Goal: Check status: Check status

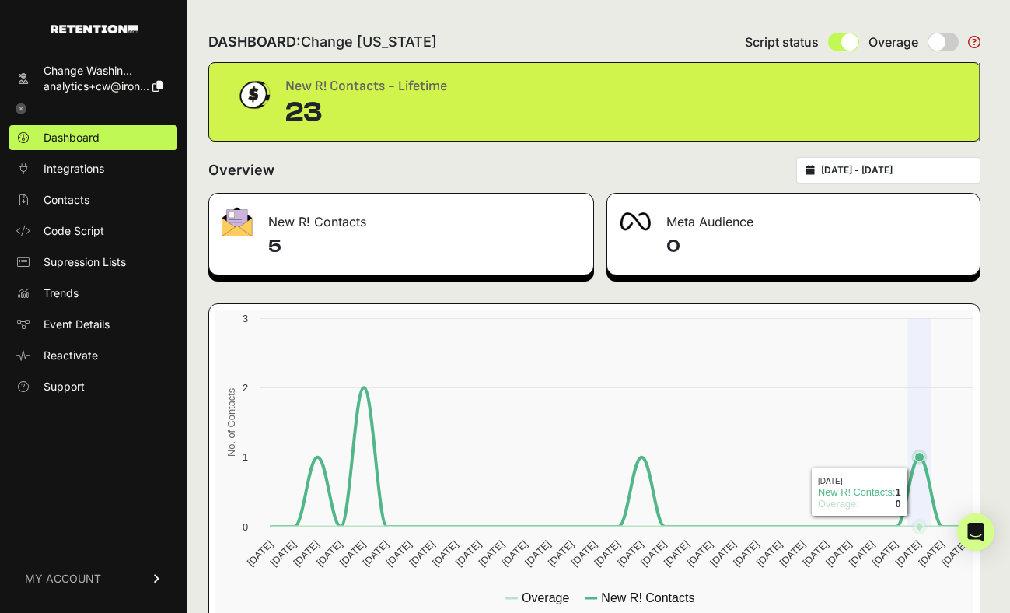
click at [918, 457] on icon at bounding box center [919, 457] width 9 height 9
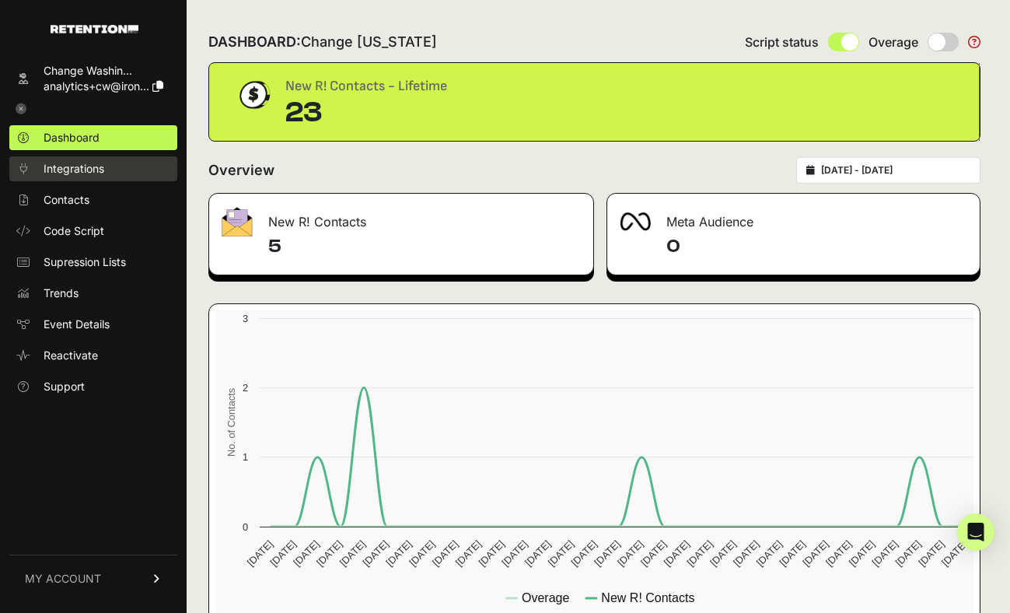
click at [88, 169] on span "Integrations" at bounding box center [74, 169] width 61 height 16
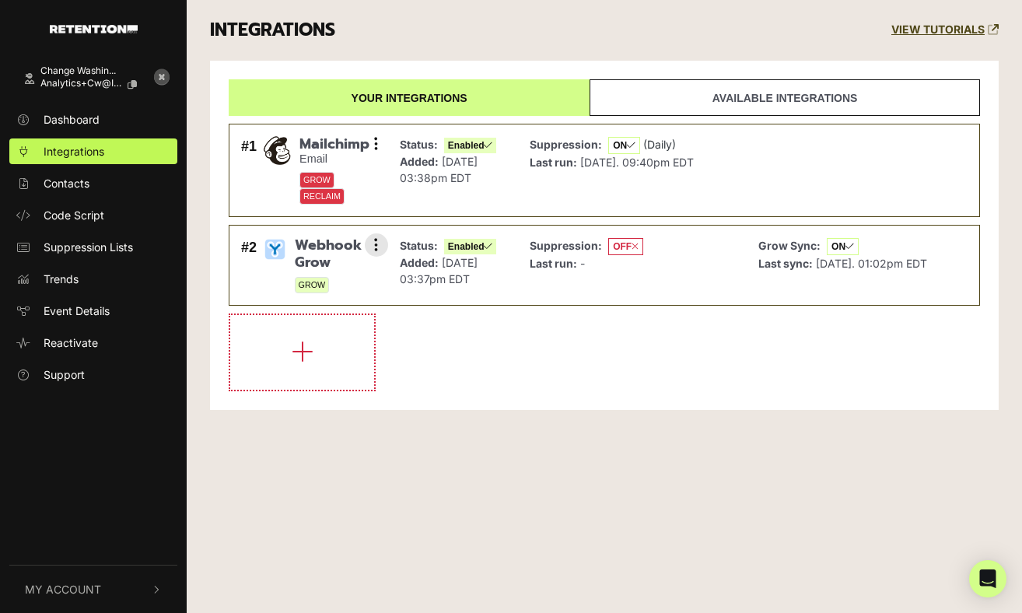
click at [255, 273] on div "#2" at bounding box center [249, 265] width 16 height 56
click at [313, 252] on span "Webhook Grow" at bounding box center [336, 253] width 82 height 33
click at [374, 248] on icon at bounding box center [376, 245] width 4 height 16
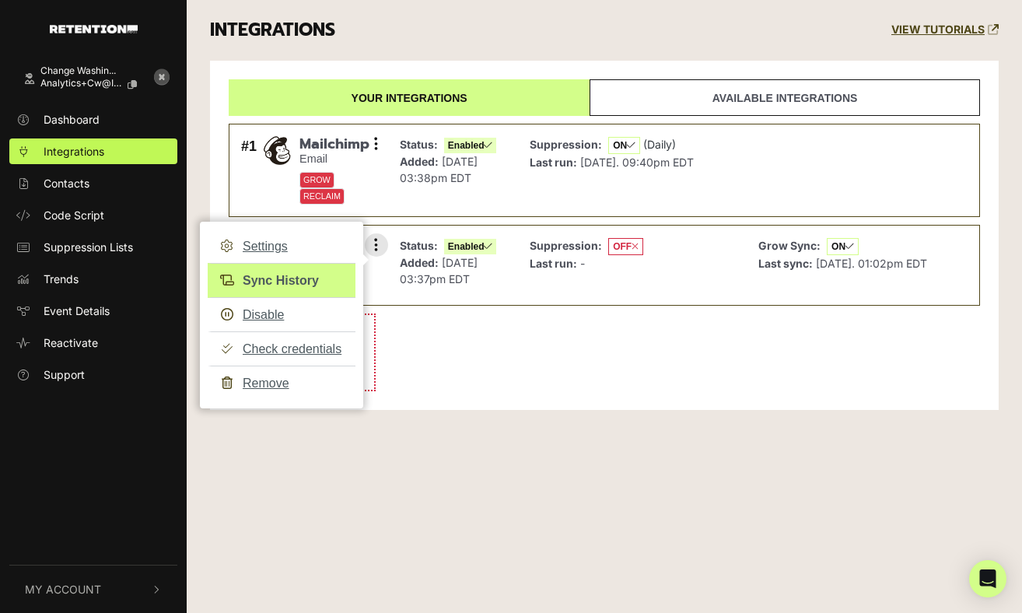
click at [268, 275] on link "Sync History" at bounding box center [282, 280] width 148 height 35
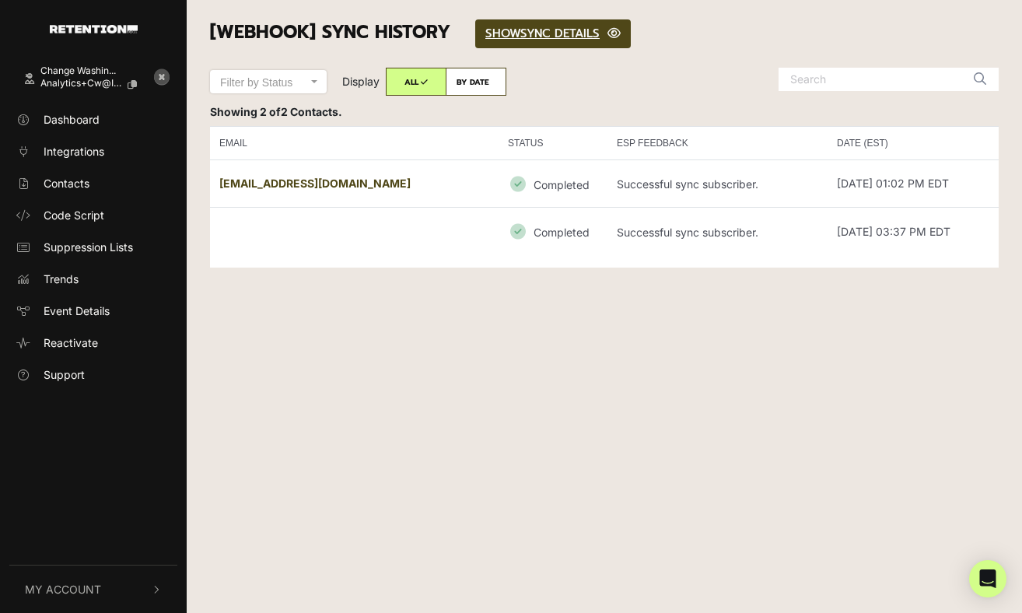
drag, startPoint x: 324, startPoint y: 180, endPoint x: 220, endPoint y: 186, distance: 103.6
click at [220, 186] on td "[EMAIL_ADDRESS][DOMAIN_NAME]" at bounding box center [354, 183] width 289 height 48
copy strong "[EMAIL_ADDRESS][DOMAIN_NAME]"
click at [713, 78] on div at bounding box center [841, 86] width 338 height 36
